Goal: Complete application form: Complete application form

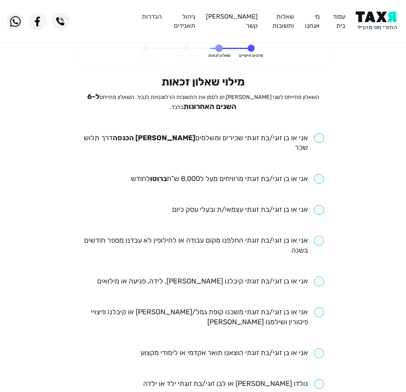
click at [220, 140] on input "checkbox" at bounding box center [203, 143] width 242 height 20
checkbox input "true"
click at [242, 174] on input "checkbox" at bounding box center [227, 179] width 193 height 10
checkbox input "true"
click at [268, 236] on input "checkbox" at bounding box center [203, 246] width 242 height 20
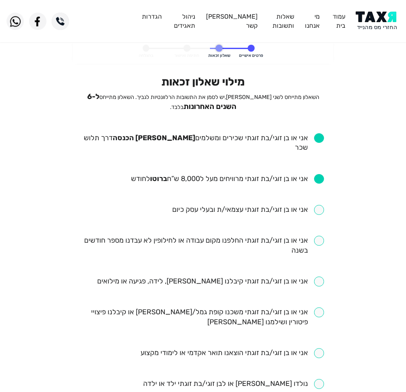
checkbox input "true"
drag, startPoint x: 238, startPoint y: 273, endPoint x: 230, endPoint y: 270, distance: 8.2
click at [240, 276] on input "checkbox" at bounding box center [210, 281] width 227 height 10
checkbox input "true"
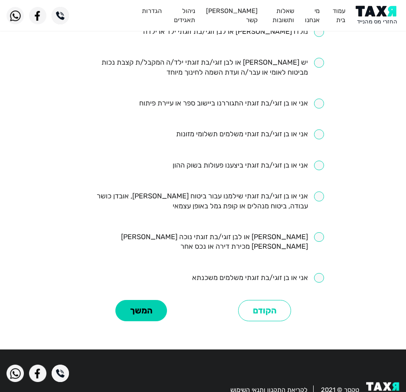
scroll to position [353, 0]
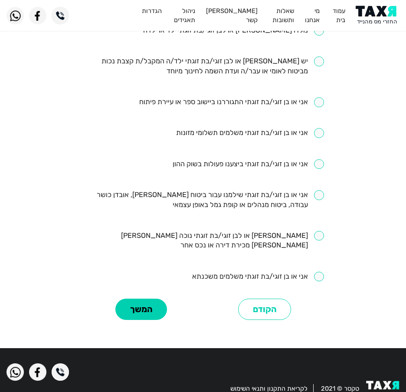
click at [237, 194] on input "checkbox" at bounding box center [203, 200] width 242 height 20
checkbox input "true"
click at [279, 272] on li "אני או בן זוגי/בת זוגתי משלמים משכנתא" at bounding box center [203, 277] width 242 height 10
click at [285, 272] on input "checkbox" at bounding box center [258, 277] width 132 height 10
click at [269, 272] on input "checkbox" at bounding box center [258, 277] width 132 height 10
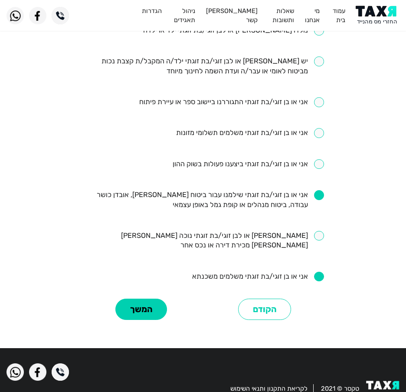
checkbox input "false"
click at [143, 298] on button "המשך" at bounding box center [141, 308] width 52 height 21
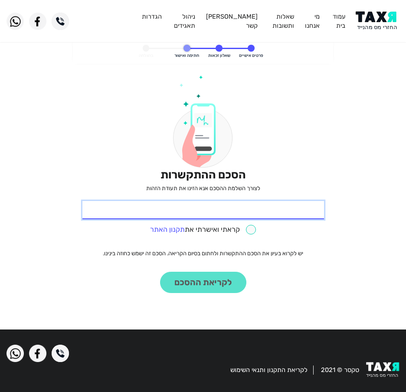
click at [211, 216] on input "* תעודת זהות" at bounding box center [203, 210] width 242 height 18
type input "206767030"
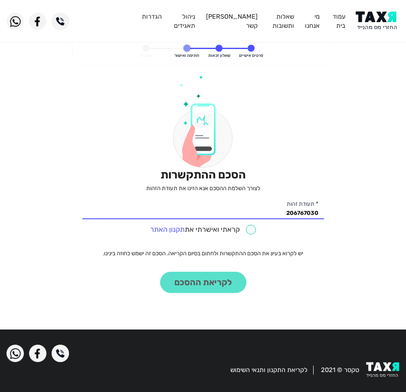
click at [250, 223] on div "קראתי ואישרתי את תקנון האתר" at bounding box center [203, 228] width 242 height 13
click at [254, 229] on input "checkbox" at bounding box center [203, 230] width 106 height 10
checkbox input "true"
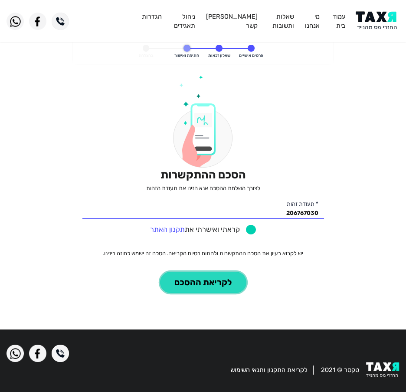
click at [202, 287] on button "לקריאת ההסכם" at bounding box center [203, 282] width 86 height 21
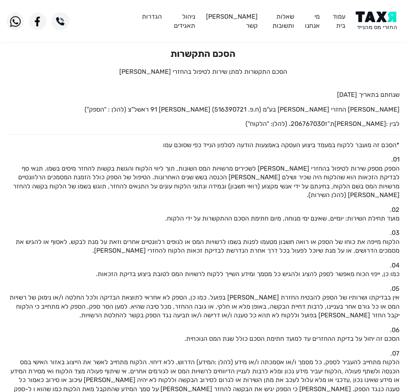
click at [384, 24] on img at bounding box center [378, 21] width 44 height 20
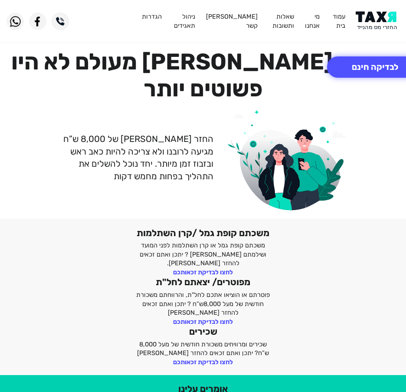
click at [373, 22] on img at bounding box center [378, 21] width 44 height 20
click at [382, 70] on button "לבדיקה חינם" at bounding box center [375, 66] width 96 height 21
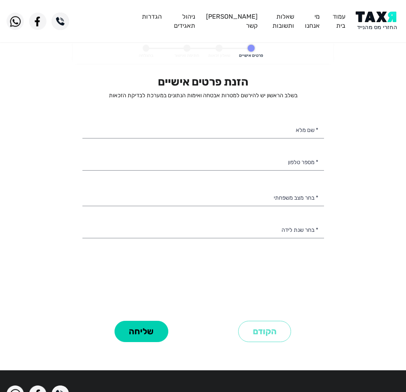
select select
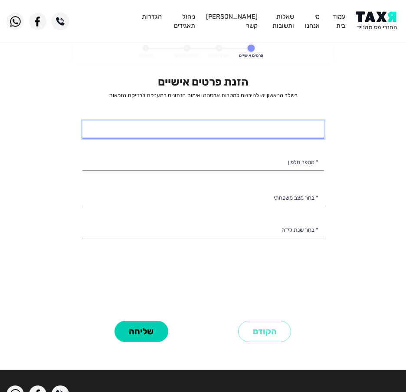
click at [292, 135] on input "* שם מלא" at bounding box center [203, 130] width 242 height 18
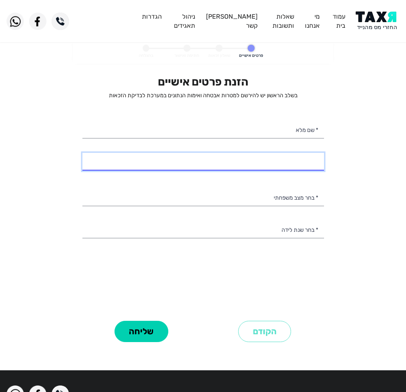
click at [284, 159] on input "* מספר טלפון" at bounding box center [203, 162] width 242 height 18
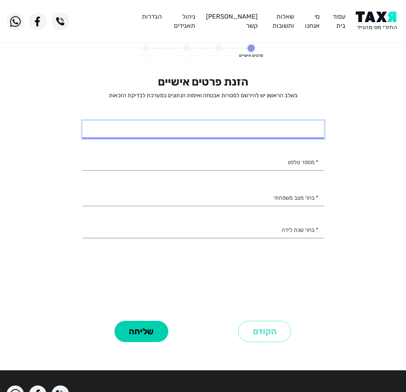
click at [275, 123] on input "* שם מלא" at bounding box center [203, 130] width 242 height 18
type input "מוריה מור"
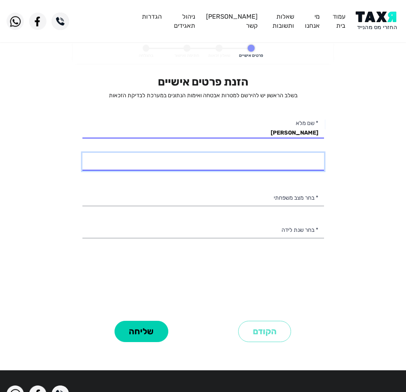
click at [253, 160] on input "* מספר טלפון" at bounding box center [203, 162] width 242 height 18
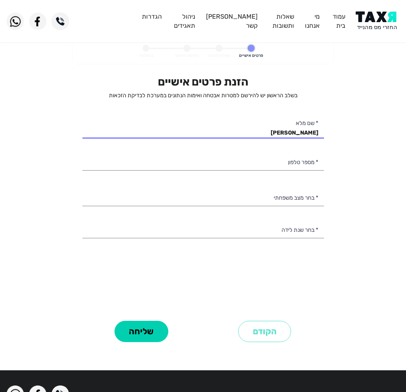
click at [252, 181] on div "הזנת פרטים אישיים בשלב הראשון יש להירשם למטרות אבטחה ואימות הנתונים במערכת לבדי…" at bounding box center [203, 196] width 242 height 243
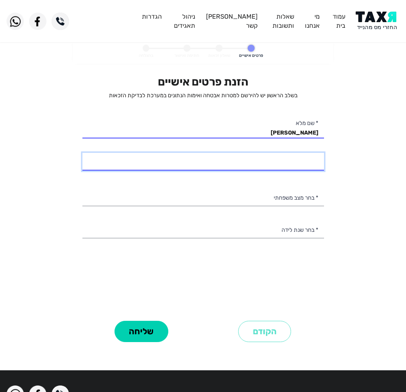
click at [256, 163] on input "* מספר טלפון" at bounding box center [203, 162] width 242 height 18
type input "054-7081943"
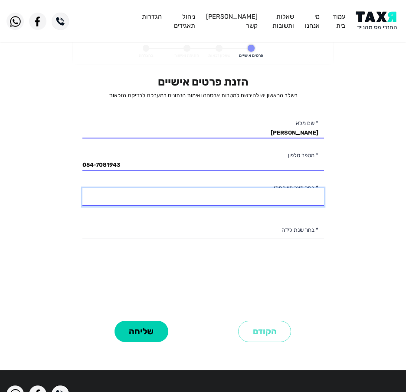
click at [246, 202] on select "רווק/ה נשוי/אה גרוש/ה אלמן/נה" at bounding box center [203, 197] width 242 height 18
click at [82, 188] on select "רווק/ה נשוי/אה גרוש/ה אלמן/נה" at bounding box center [203, 197] width 242 height 18
click at [245, 190] on select "רווק/ה נשוי/אה גרוש/ה אלמן/נה" at bounding box center [203, 197] width 242 height 18
select select "1: Single"
click at [82, 188] on select "רווק/ה נשוי/אה גרוש/ה אלמן/נה" at bounding box center [203, 197] width 242 height 18
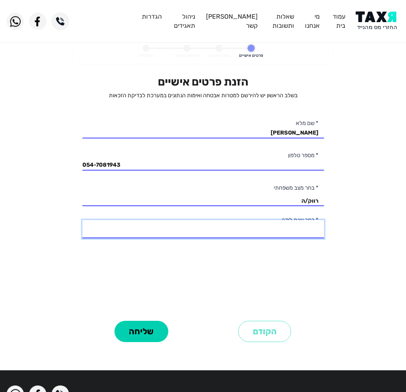
click at [248, 229] on select "2003 2002 2001 2000 1999 1998 1997 1996 1995 1994 1993 1992 1991 1990 1989 1988…" at bounding box center [203, 229] width 242 height 18
click at [268, 236] on select "2003 2002 2001 2000 1999 1998 1997 1996 1995 1994 1993 1992 1991 1990 1989 1988…" at bounding box center [203, 229] width 242 height 18
select select "3: 2001"
click at [82, 220] on select "2003 2002 2001 2000 1999 1998 1997 1996 1995 1994 1993 1992 1991 1990 1989 1988…" at bounding box center [203, 229] width 242 height 18
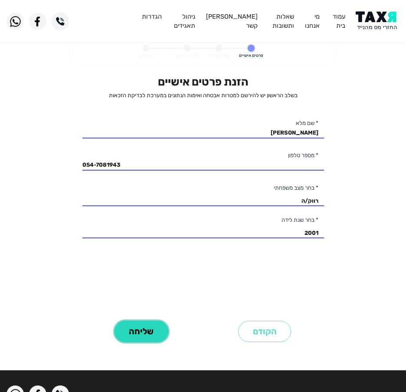
click at [148, 326] on button "שליחה" at bounding box center [142, 331] width 54 height 21
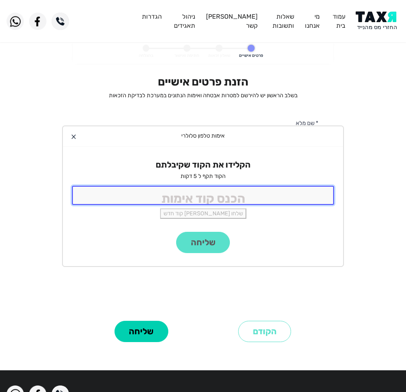
click at [237, 191] on input "tel" at bounding box center [203, 195] width 262 height 19
type input "9988"
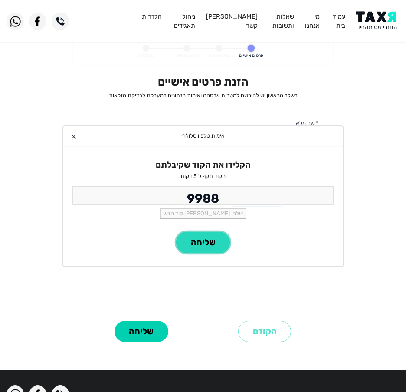
click at [210, 237] on button "שליחה" at bounding box center [203, 242] width 54 height 21
